Goal: Task Accomplishment & Management: Use online tool/utility

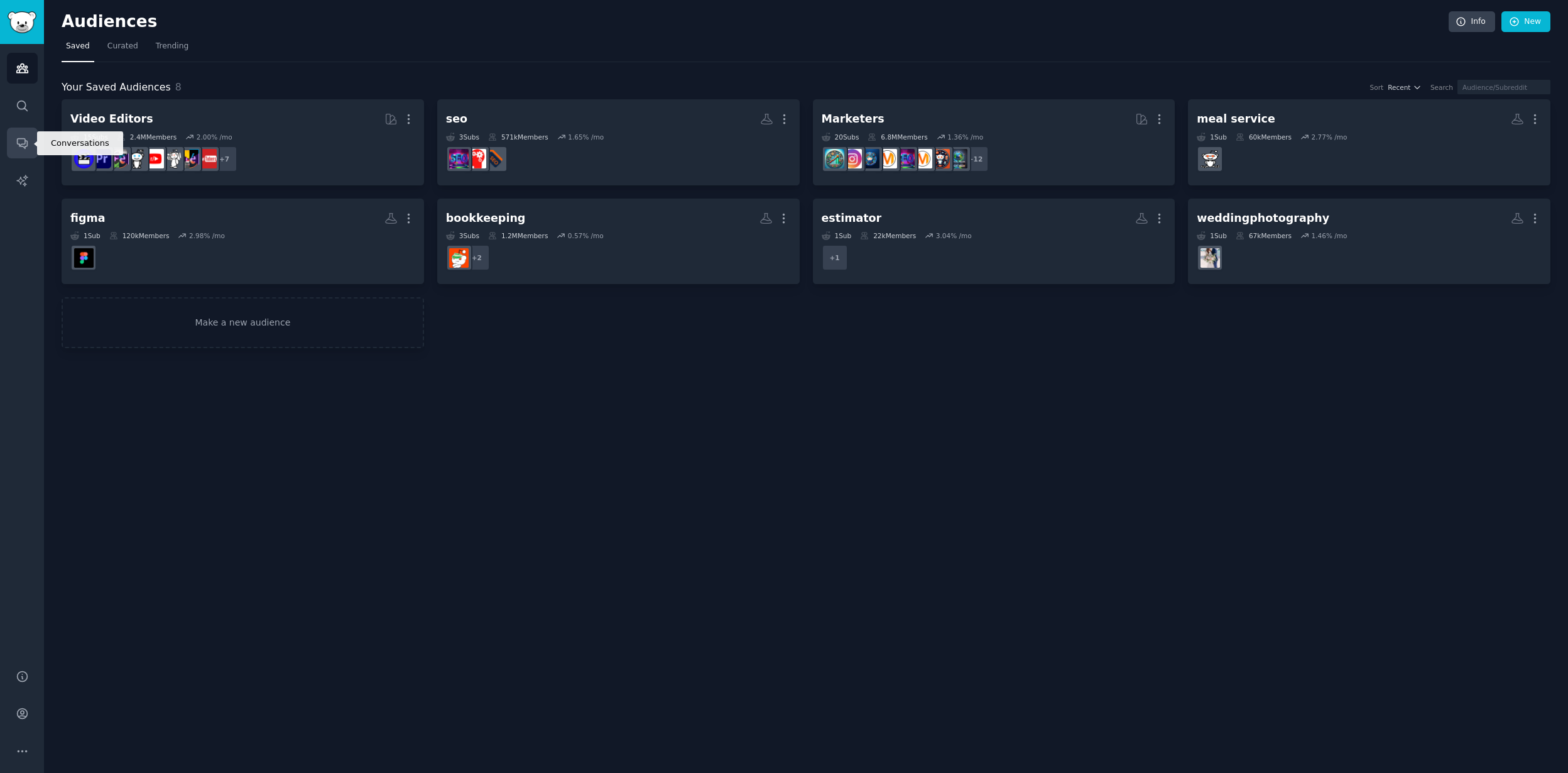
click at [20, 140] on icon "Sidebar" at bounding box center [22, 143] width 14 height 14
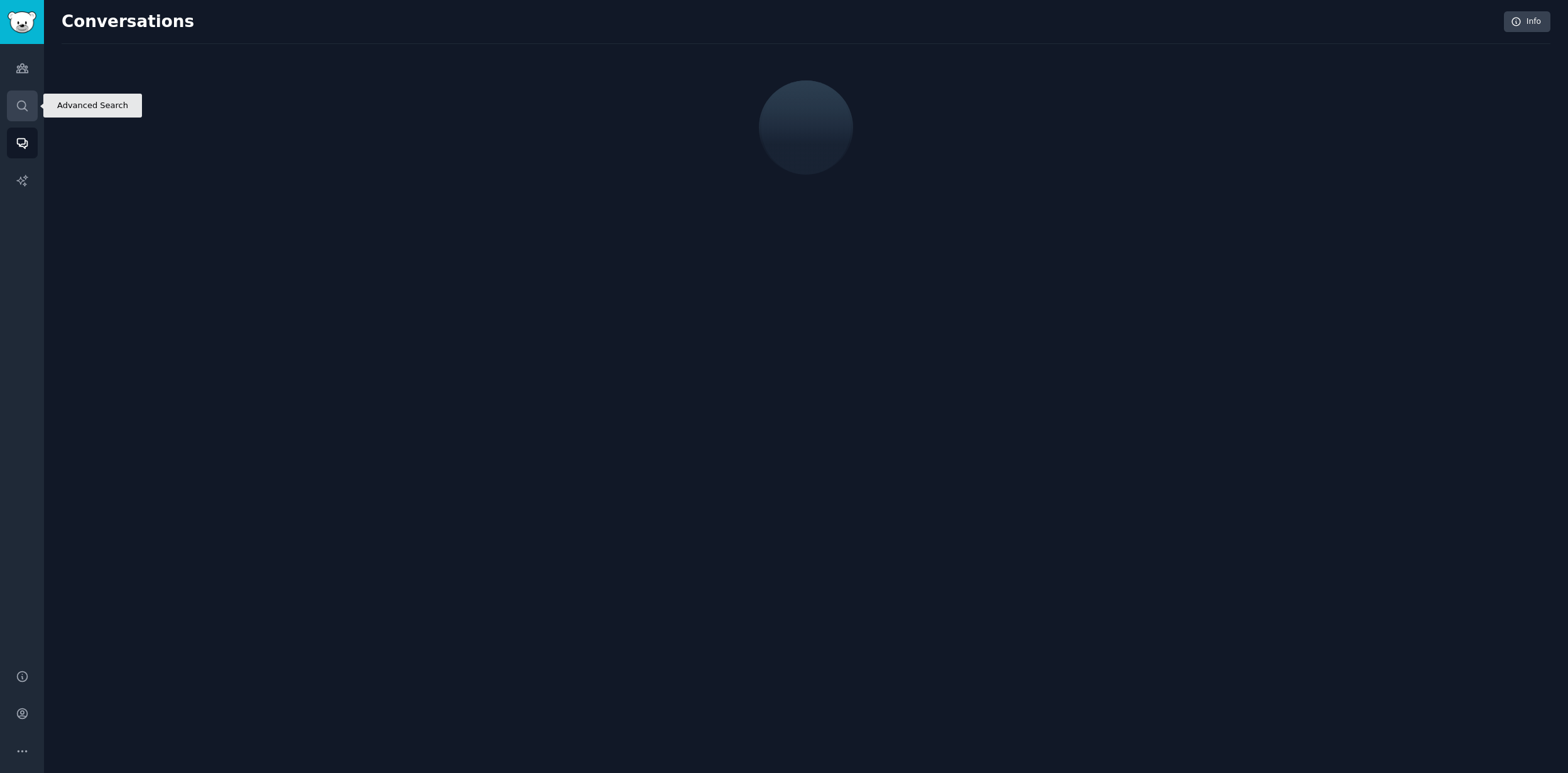
click at [18, 117] on link "Search" at bounding box center [22, 106] width 31 height 31
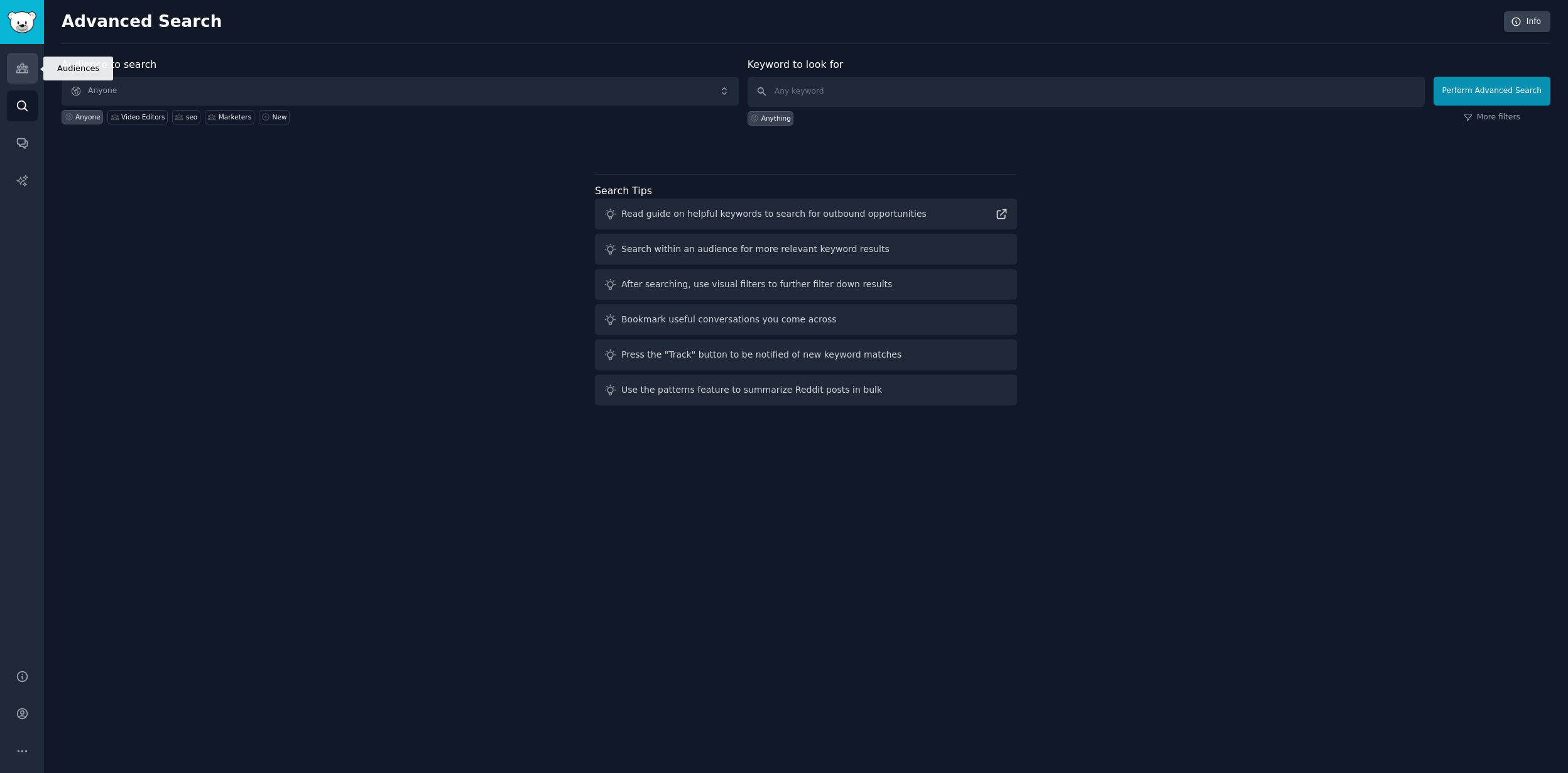
click at [19, 64] on icon "Sidebar" at bounding box center [22, 68] width 12 height 9
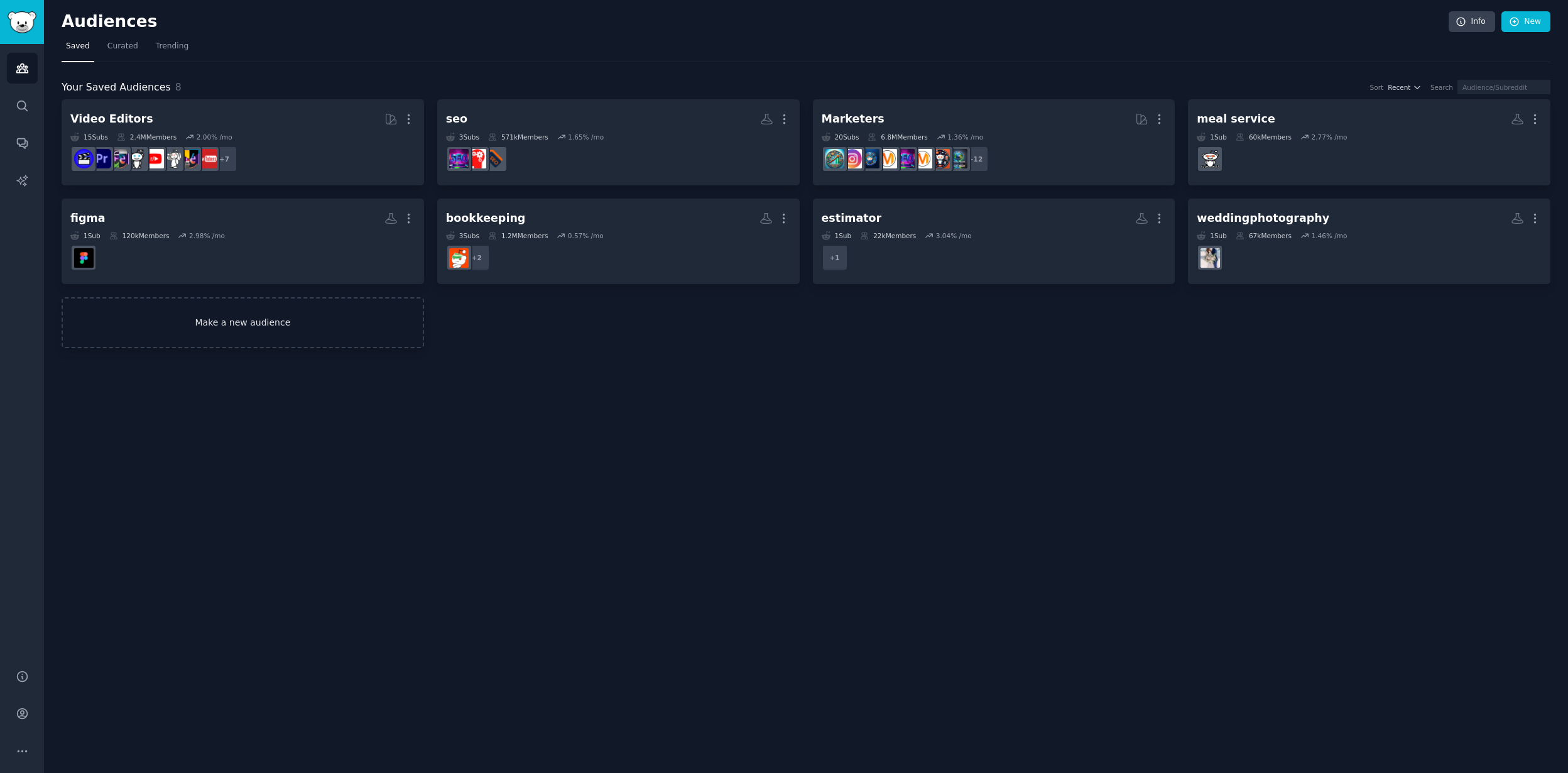
click at [188, 329] on link "Make a new audience" at bounding box center [242, 323] width 363 height 51
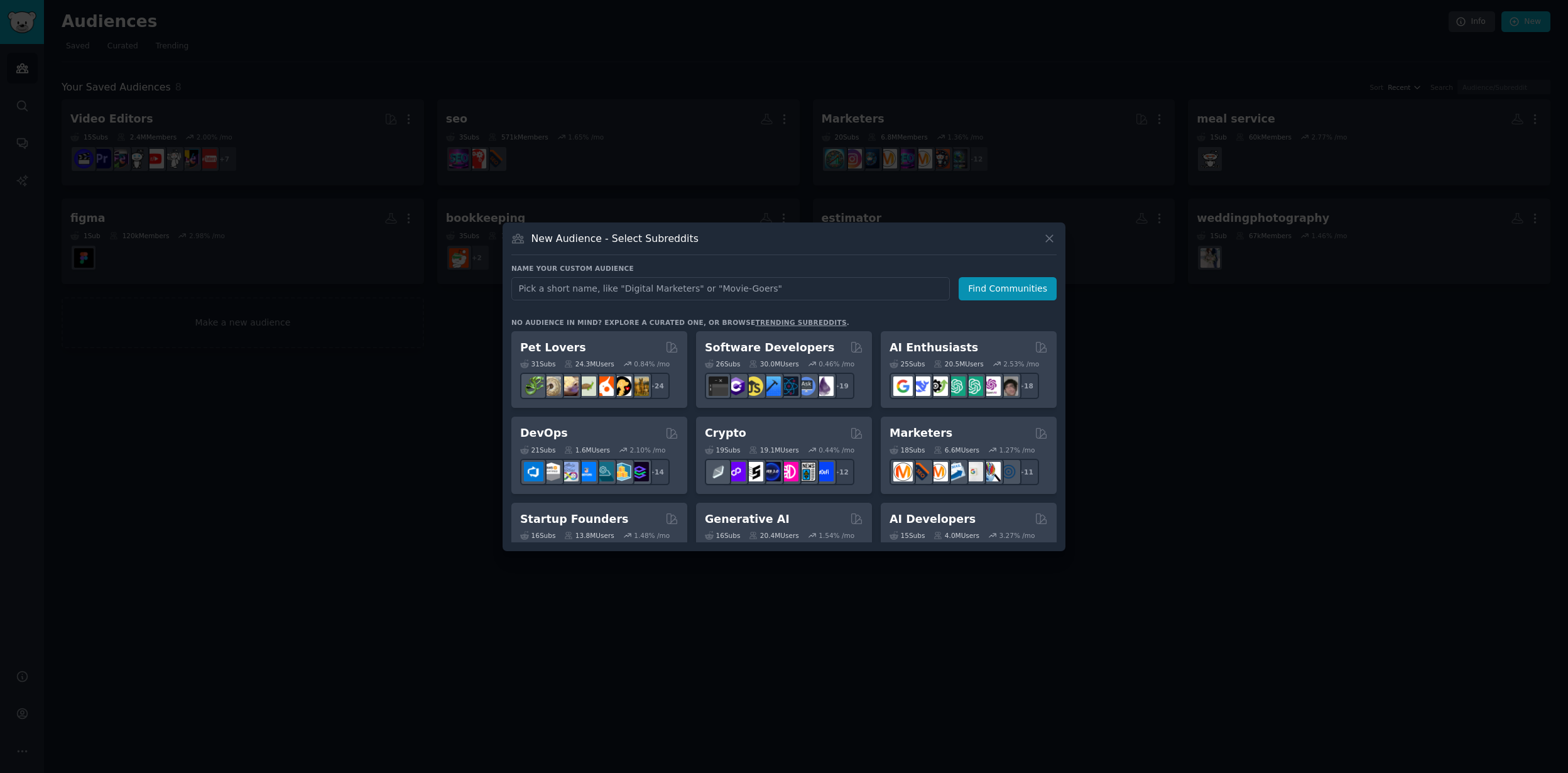
click at [775, 256] on div "New Audience - Select Subreddits Name your custom audience Audience Name Find C…" at bounding box center [784, 387] width 563 height 329
